Goal: Transaction & Acquisition: Purchase product/service

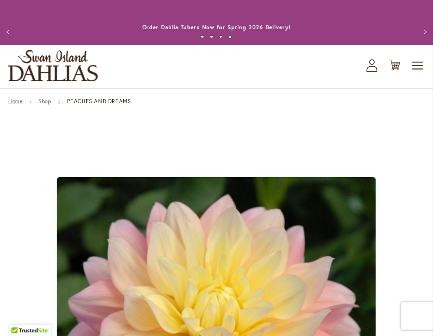
click at [15, 98] on link "Home" at bounding box center [15, 101] width 14 height 7
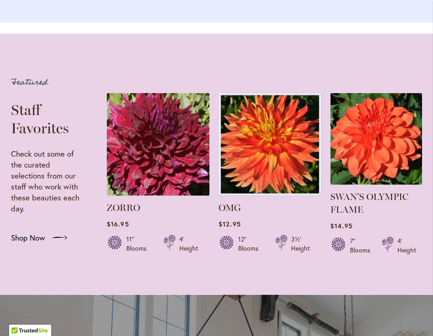
scroll to position [1362, 0]
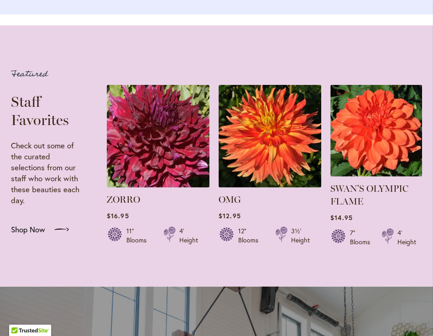
click at [17, 235] on span "Shop Now" at bounding box center [28, 229] width 34 height 11
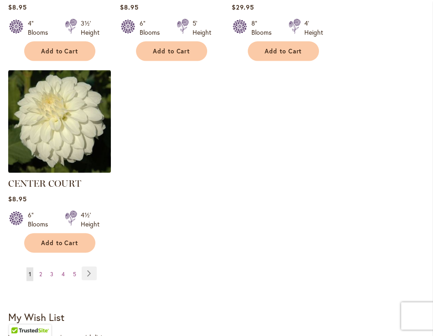
scroll to position [1197, 0]
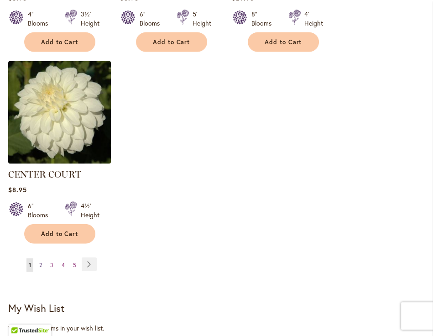
click at [41, 262] on span "2" at bounding box center [40, 265] width 3 height 7
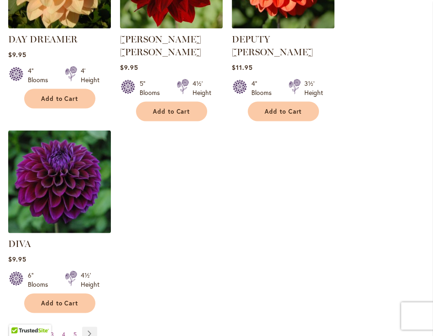
scroll to position [1180, 0]
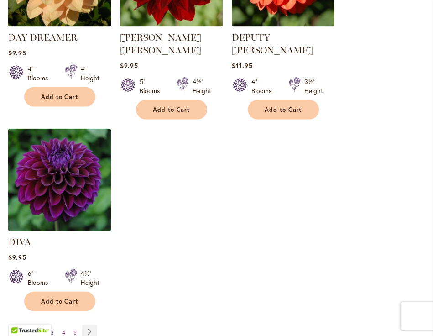
click at [52, 329] on span "3" at bounding box center [52, 332] width 3 height 7
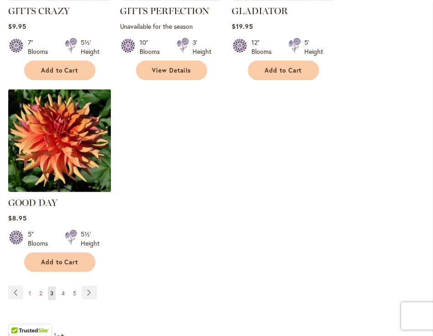
scroll to position [1208, 0]
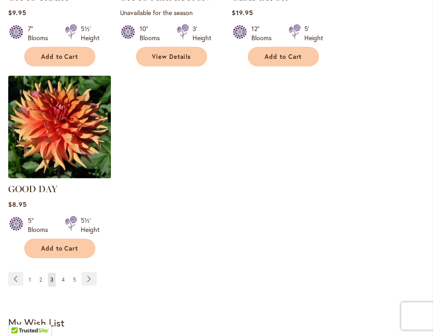
click at [63, 276] on span "4" at bounding box center [63, 279] width 3 height 7
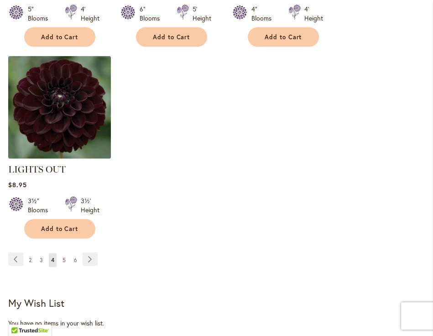
scroll to position [1216, 0]
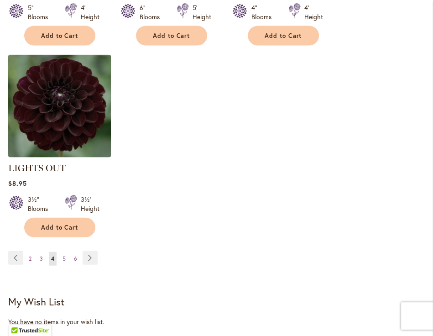
click at [63, 255] on span "5" at bounding box center [64, 258] width 3 height 7
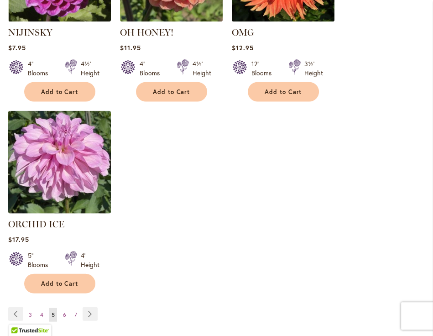
scroll to position [1147, 0]
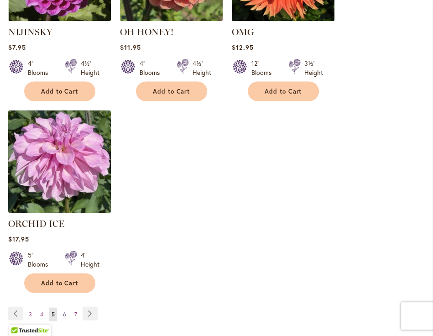
click at [64, 312] on span "6" at bounding box center [64, 314] width 3 height 7
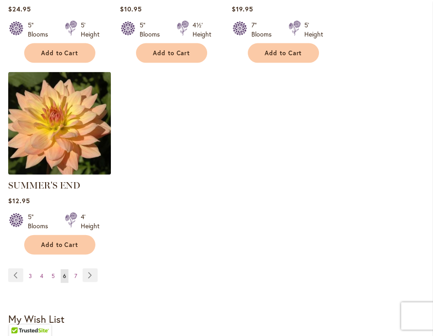
scroll to position [1209, 0]
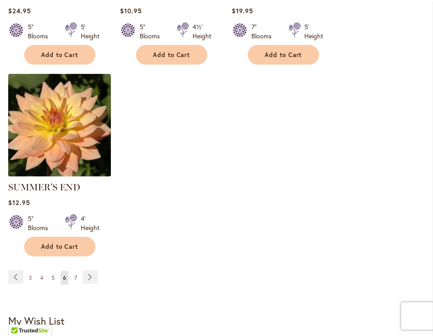
click at [73, 271] on link "Page 7" at bounding box center [75, 278] width 7 height 14
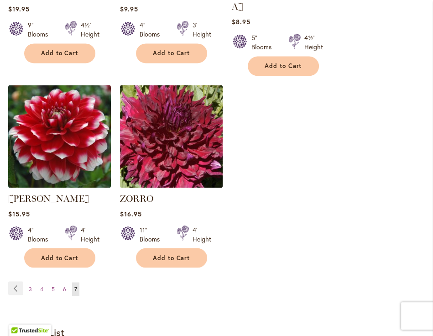
scroll to position [1010, 0]
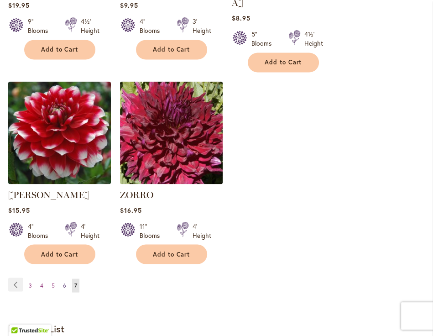
click at [63, 282] on span "6" at bounding box center [64, 285] width 3 height 7
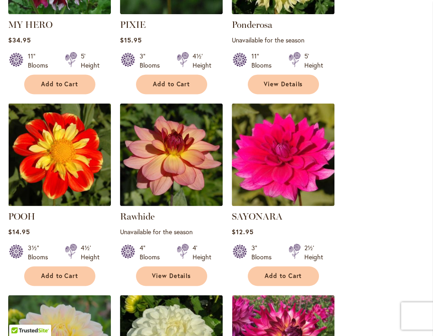
scroll to position [796, 0]
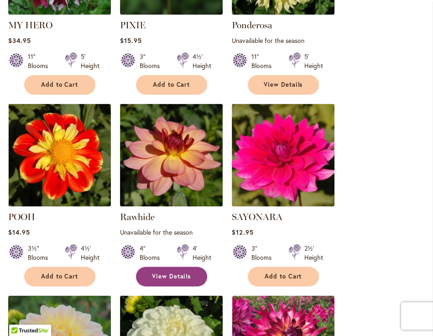
click at [165, 273] on span "View Details" at bounding box center [171, 277] width 39 height 8
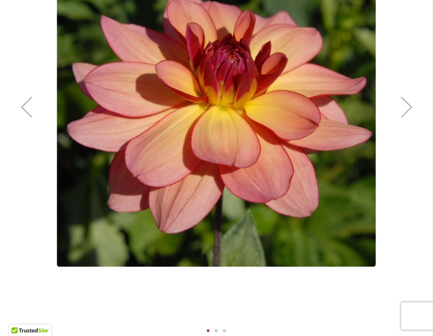
scroll to position [223, 0]
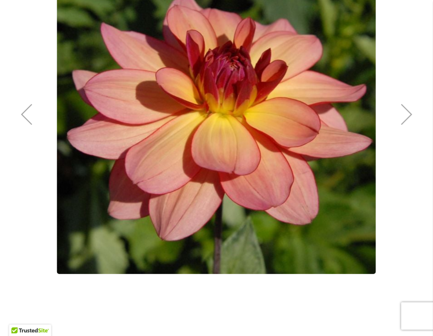
click at [406, 110] on div "Next" at bounding box center [407, 114] width 37 height 37
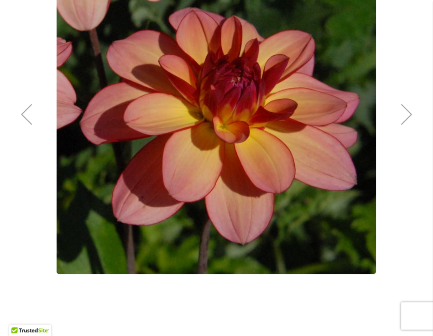
click at [406, 110] on div "Next" at bounding box center [407, 114] width 37 height 37
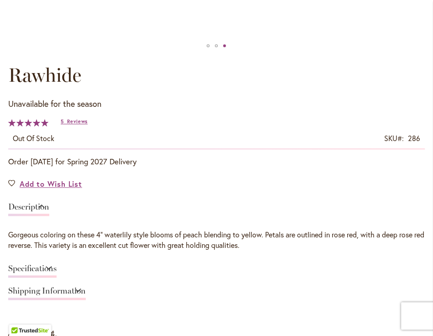
scroll to position [517, 0]
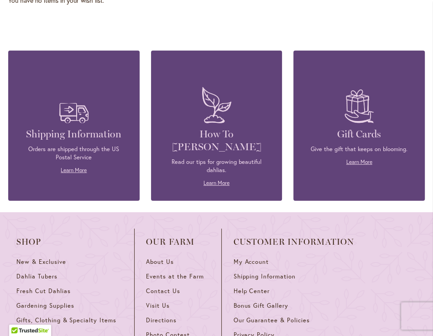
scroll to position [1551, 0]
